Goal: Task Accomplishment & Management: Manage account settings

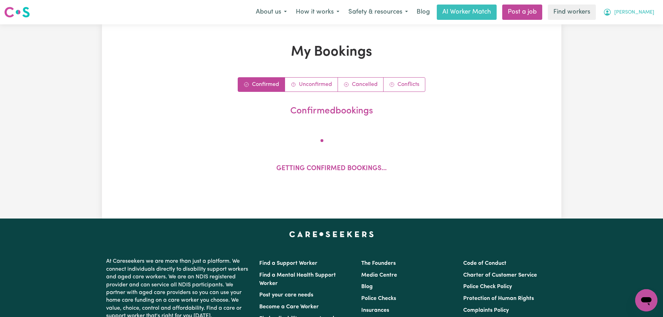
click at [642, 18] on button "[PERSON_NAME]" at bounding box center [628, 12] width 60 height 15
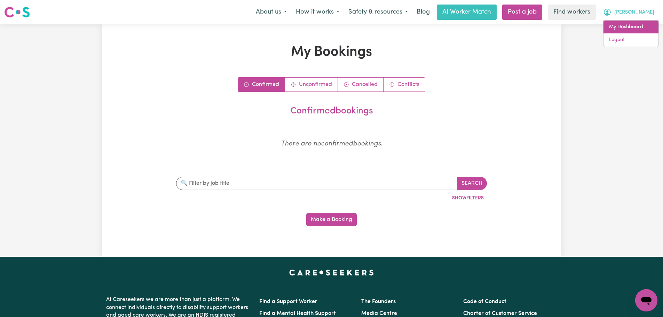
click at [641, 26] on link "My Dashboard" at bounding box center [630, 27] width 55 height 13
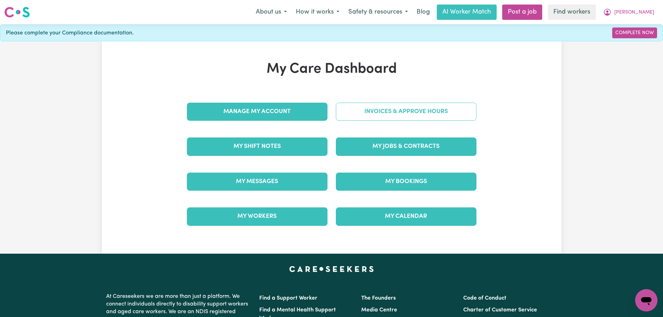
click at [359, 110] on link "Invoices & Approve Hours" at bounding box center [406, 112] width 141 height 18
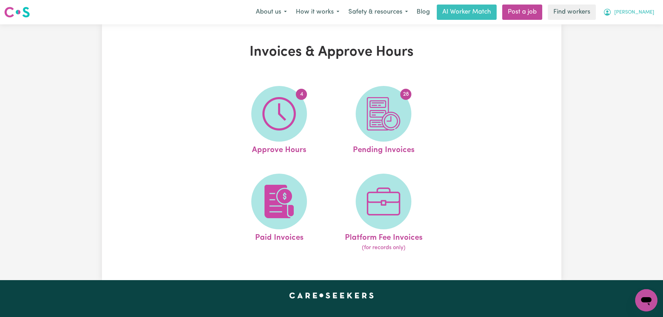
click at [651, 16] on span "[PERSON_NAME]" at bounding box center [634, 13] width 40 height 8
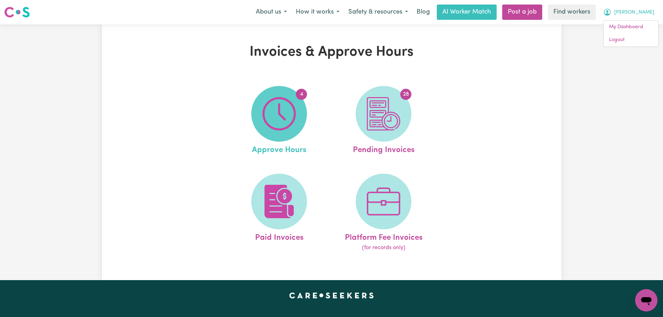
click at [265, 118] on img at bounding box center [278, 113] width 33 height 33
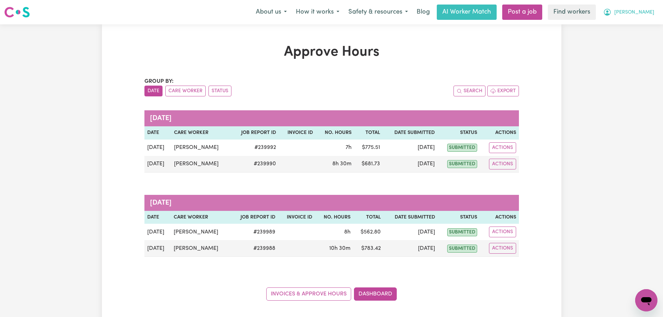
drag, startPoint x: 646, startPoint y: 10, endPoint x: 646, endPoint y: 14, distance: 4.2
click at [646, 10] on span "[PERSON_NAME]" at bounding box center [634, 13] width 40 height 8
click at [645, 25] on link "My Dashboard" at bounding box center [630, 27] width 55 height 13
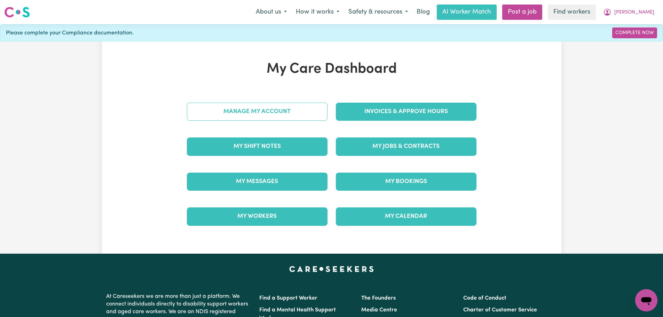
click at [310, 114] on link "Manage My Account" at bounding box center [257, 112] width 141 height 18
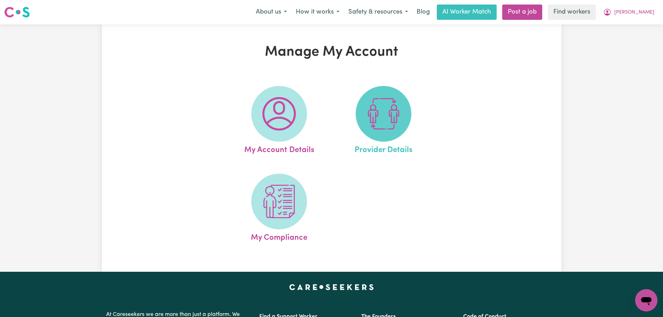
click at [390, 117] on img at bounding box center [383, 113] width 33 height 33
select select "AGED_HOME_CARE"
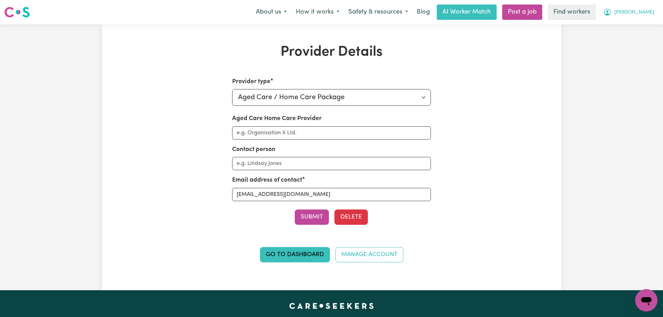
click at [646, 11] on span "[PERSON_NAME]" at bounding box center [634, 13] width 40 height 8
click at [645, 24] on link "My Dashboard" at bounding box center [630, 27] width 55 height 13
